Goal: Task Accomplishment & Management: Complete application form

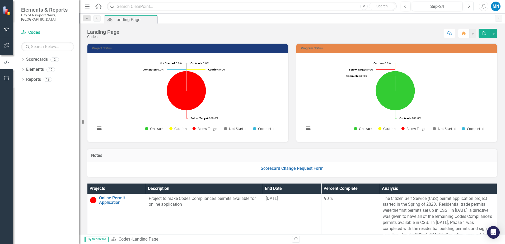
click at [470, 7] on icon "Next" at bounding box center [468, 6] width 3 height 5
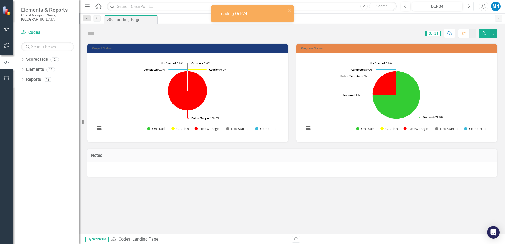
click at [470, 7] on icon "button" at bounding box center [469, 6] width 2 height 4
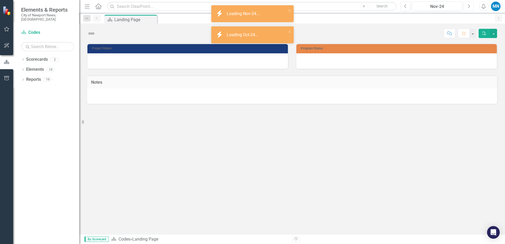
click at [470, 7] on icon "button" at bounding box center [469, 6] width 2 height 4
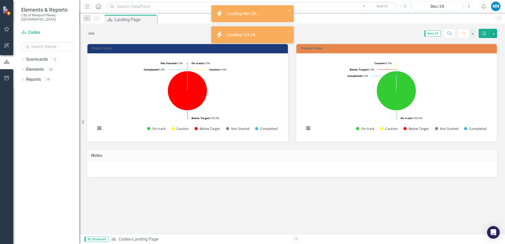
click at [469, 7] on icon "Next" at bounding box center [468, 6] width 3 height 5
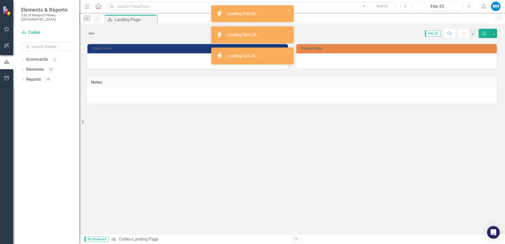
click at [469, 7] on icon "Next" at bounding box center [468, 6] width 3 height 5
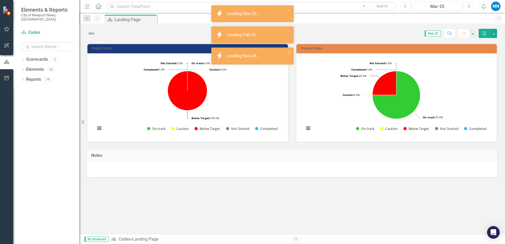
click at [469, 7] on icon "Next" at bounding box center [468, 6] width 3 height 5
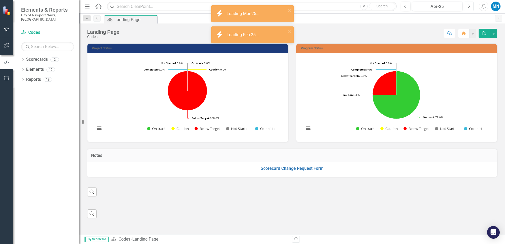
click at [469, 7] on icon "Next" at bounding box center [468, 6] width 3 height 5
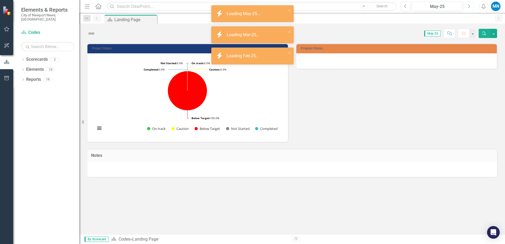
click at [469, 6] on icon "Next" at bounding box center [468, 6] width 3 height 5
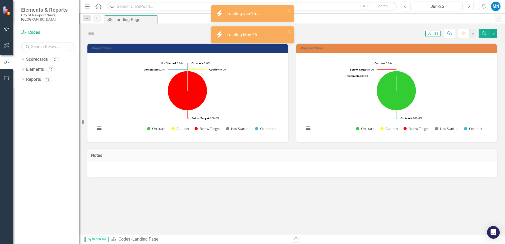
click at [469, 6] on icon "Next" at bounding box center [468, 6] width 3 height 5
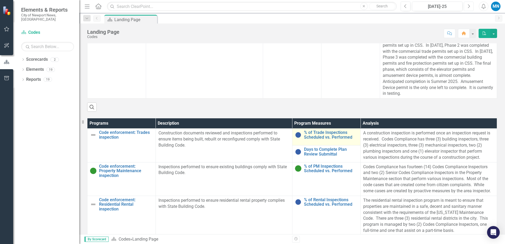
scroll to position [211, 0]
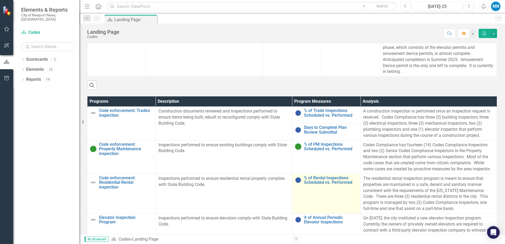
click at [297, 181] on img at bounding box center [298, 180] width 6 height 6
click at [318, 181] on link "% of Rental Inspections Scheduled vs. Performed" at bounding box center [331, 180] width 54 height 9
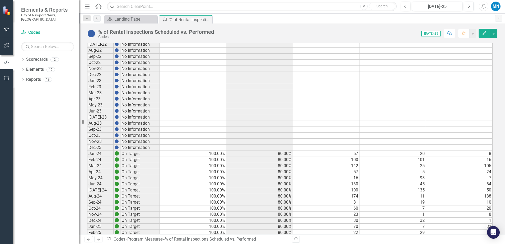
scroll to position [211, 0]
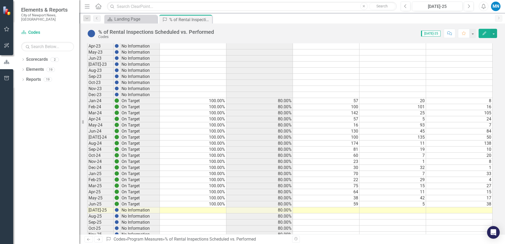
click at [210, 210] on td at bounding box center [193, 210] width 67 height 6
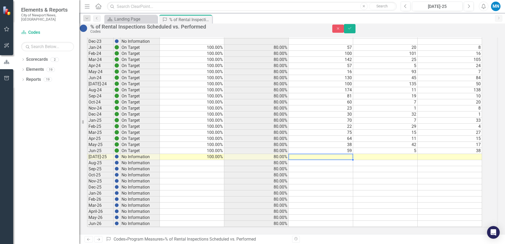
scroll to position [291, 0]
type textarea "26"
type textarea "8"
type textarea "7"
click at [352, 30] on icon "Save" at bounding box center [349, 28] width 5 height 4
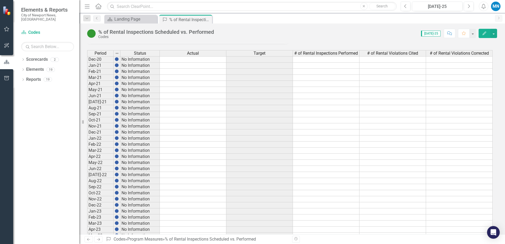
scroll to position [0, 0]
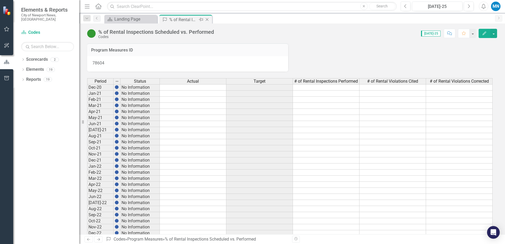
click at [207, 19] on icon at bounding box center [207, 19] width 3 height 3
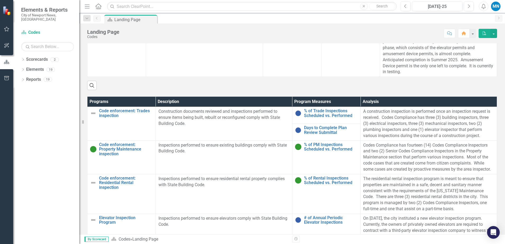
scroll to position [211, 0]
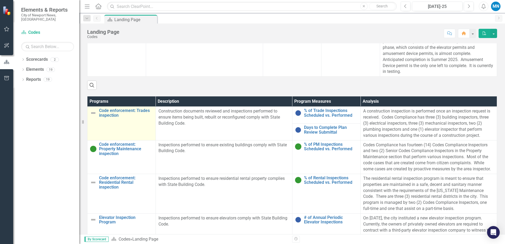
click at [94, 113] on img at bounding box center [93, 113] width 6 height 6
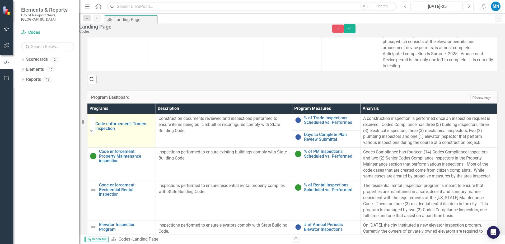
click at [92, 131] on icon "Expand" at bounding box center [91, 131] width 2 height 4
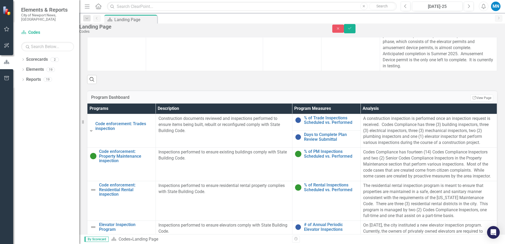
click at [352, 30] on icon "Save" at bounding box center [349, 28] width 5 height 4
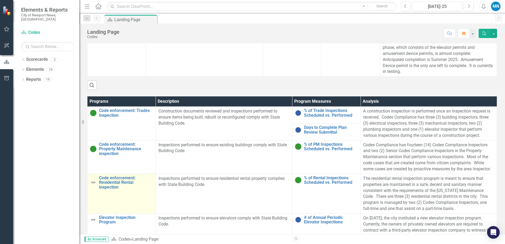
click at [94, 185] on img at bounding box center [93, 182] width 6 height 6
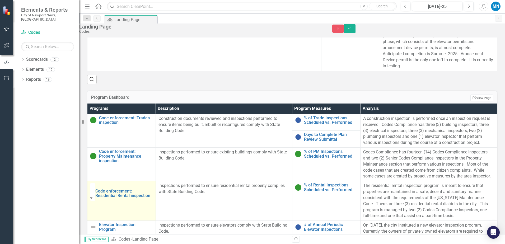
click at [92, 200] on icon "Expand" at bounding box center [91, 198] width 2 height 4
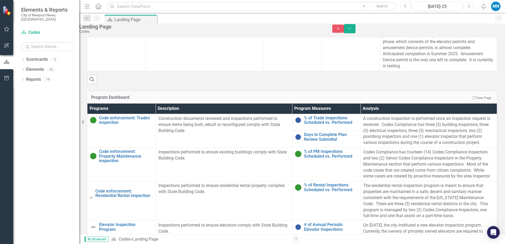
click at [351, 29] on icon "submit" at bounding box center [349, 28] width 3 height 2
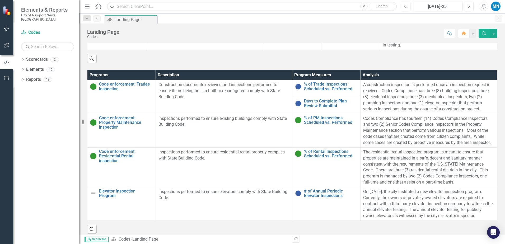
scroll to position [250, 0]
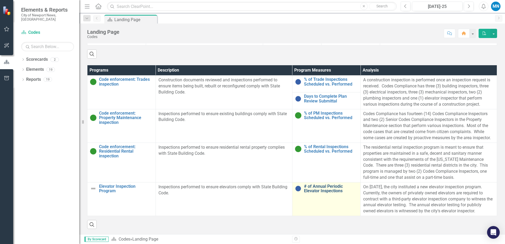
click at [321, 184] on link "# of Annual Periodic Elevator Inspections" at bounding box center [331, 188] width 54 height 9
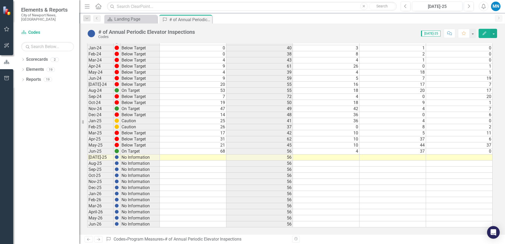
scroll to position [270, 0]
click at [209, 156] on td at bounding box center [193, 157] width 67 height 6
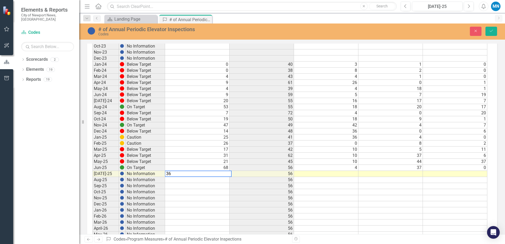
type textarea "36"
click at [345, 173] on td at bounding box center [326, 174] width 64 height 6
type textarea "18"
click at [414, 173] on td at bounding box center [391, 174] width 64 height 6
type textarea "37"
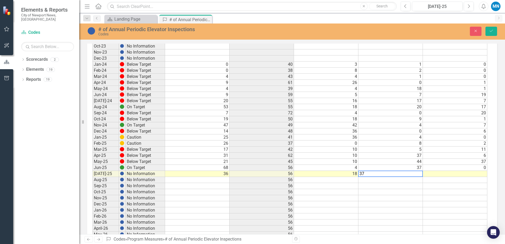
click at [464, 174] on td at bounding box center [455, 174] width 64 height 6
type textarea "81"
click at [460, 180] on td at bounding box center [455, 180] width 64 height 6
click at [491, 29] on icon "Save" at bounding box center [491, 31] width 5 height 4
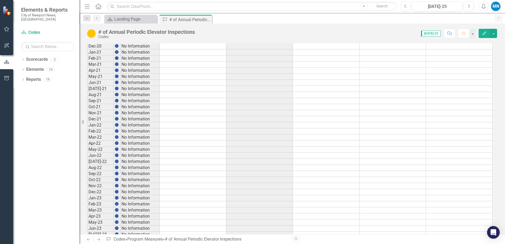
scroll to position [0, 0]
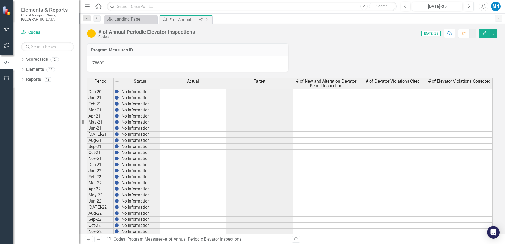
click at [207, 19] on icon at bounding box center [207, 19] width 3 height 3
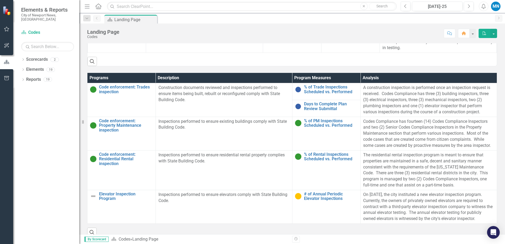
scroll to position [250, 0]
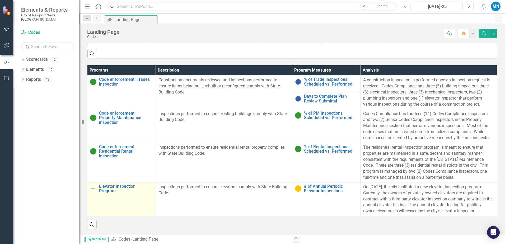
click at [92, 185] on img at bounding box center [93, 188] width 6 height 6
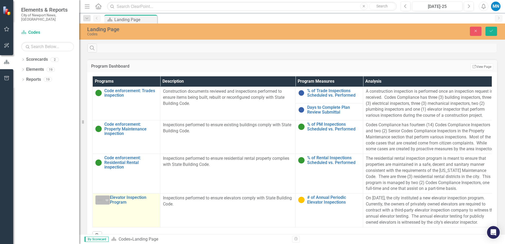
click at [107, 199] on icon "Expand" at bounding box center [106, 200] width 5 height 4
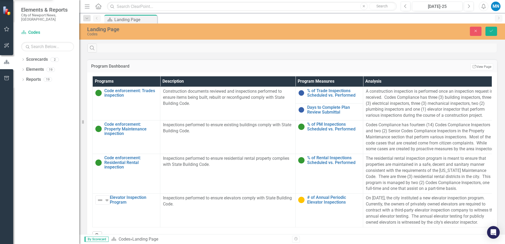
click at [491, 30] on icon "Save" at bounding box center [491, 31] width 5 height 4
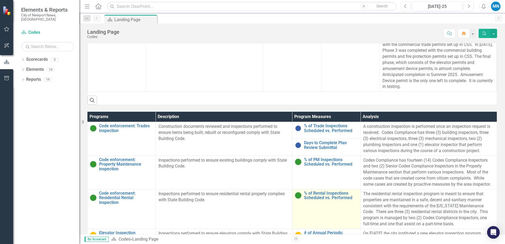
scroll to position [197, 0]
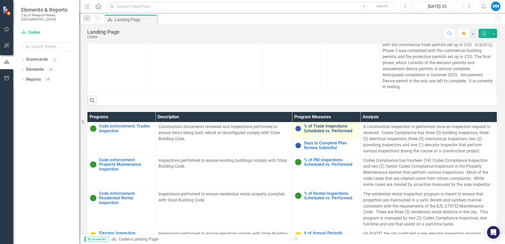
click at [313, 128] on link "% of Trade Inspections Scheduled vs. Performed" at bounding box center [331, 128] width 54 height 9
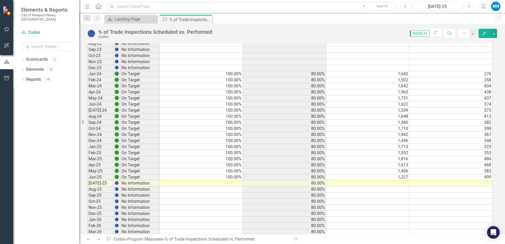
scroll to position [264, 0]
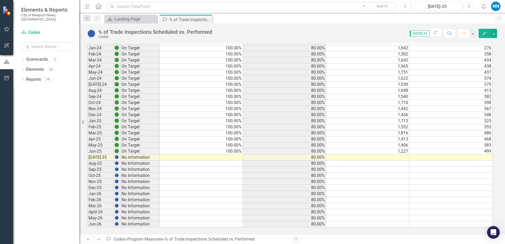
click at [224, 158] on td at bounding box center [201, 158] width 83 height 6
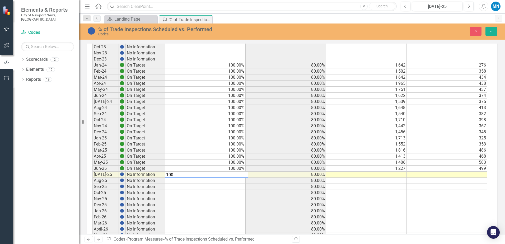
type textarea "100"
click at [397, 175] on td at bounding box center [366, 175] width 81 height 6
type textarea "1211"
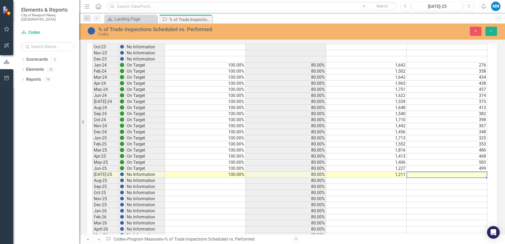
click at [461, 175] on td at bounding box center [447, 175] width 81 height 6
click at [492, 31] on icon "Save" at bounding box center [491, 31] width 5 height 4
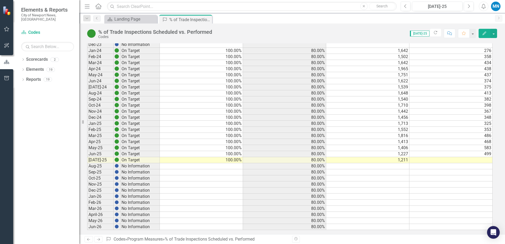
scroll to position [265, 0]
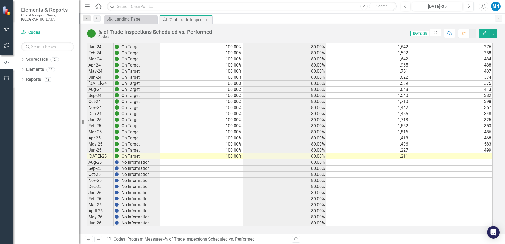
click at [480, 157] on td at bounding box center [451, 157] width 83 height 6
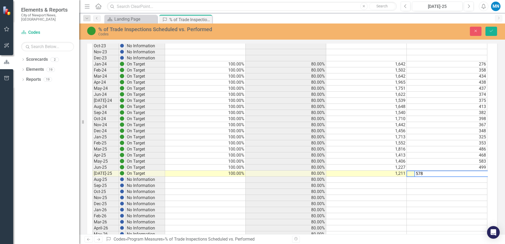
type textarea "578"
click at [468, 180] on td at bounding box center [447, 180] width 81 height 6
click at [491, 30] on icon "Save" at bounding box center [491, 31] width 5 height 4
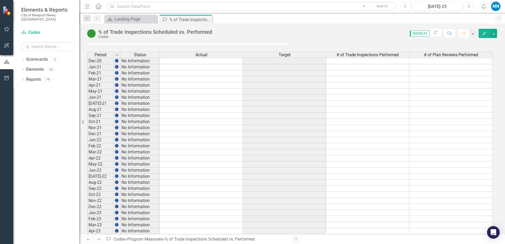
scroll to position [0, 0]
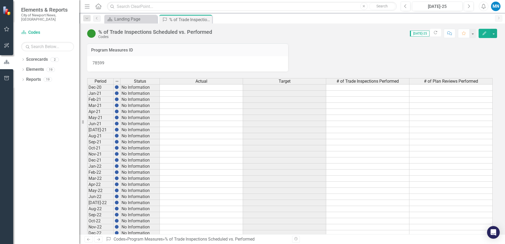
click at [0, 0] on icon "Close" at bounding box center [0, 0] width 0 height 0
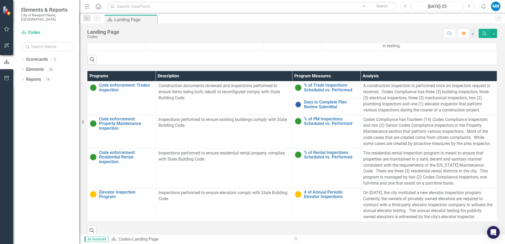
scroll to position [250, 0]
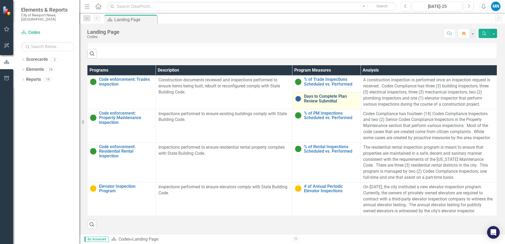
click at [323, 94] on link "Days to Complete Plan Review Submittal" at bounding box center [331, 98] width 54 height 9
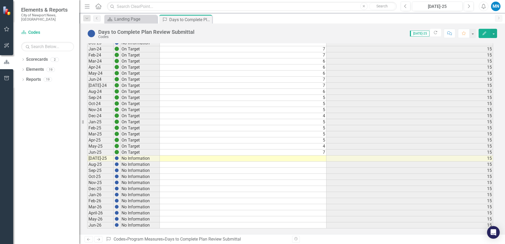
scroll to position [265, 0]
click at [316, 157] on td at bounding box center [243, 157] width 167 height 6
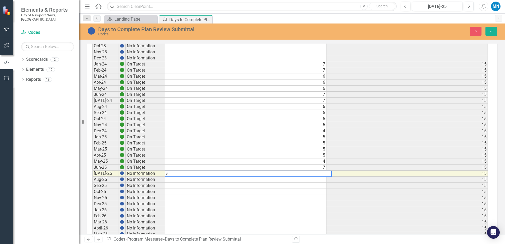
type textarea "5"
click at [315, 180] on td at bounding box center [245, 180] width 161 height 6
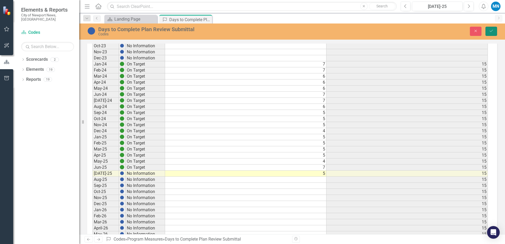
click at [492, 31] on icon "Save" at bounding box center [491, 31] width 5 height 4
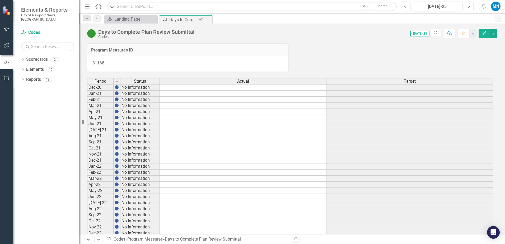
click at [207, 19] on icon at bounding box center [207, 19] width 3 height 3
